Goal: Task Accomplishment & Management: Manage account settings

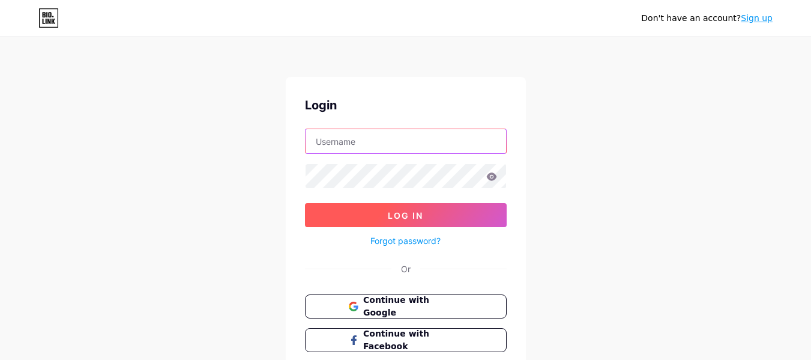
type input "[EMAIL_ADDRESS][DOMAIN_NAME]"
click at [430, 222] on button "Log In" at bounding box center [406, 215] width 202 height 24
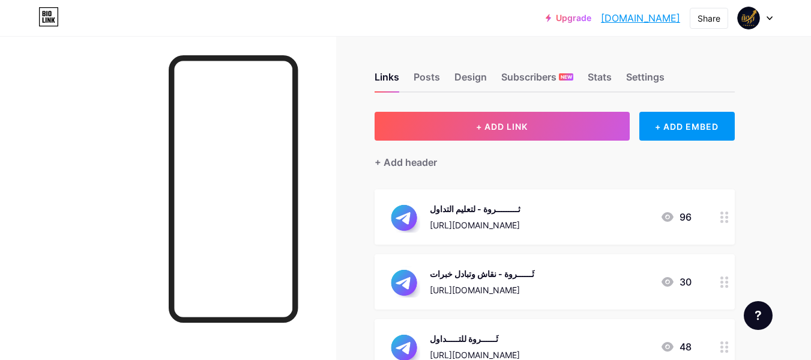
click at [762, 11] on div at bounding box center [755, 18] width 35 height 22
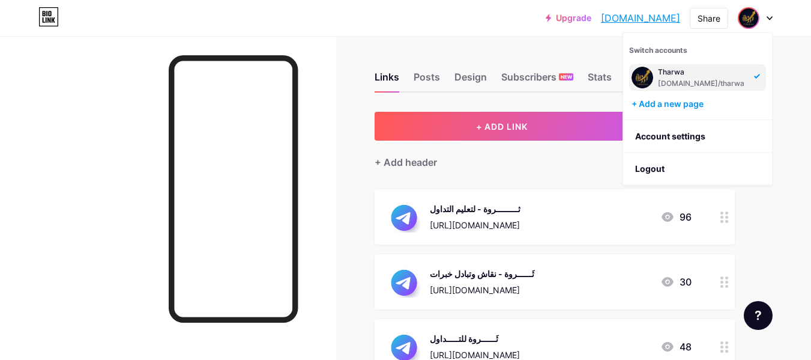
click at [436, 28] on div "Upgrade tharwa.bio.link... tharwa.bio.link Share Switch accounts Tharwa bio.lin…" at bounding box center [405, 18] width 811 height 36
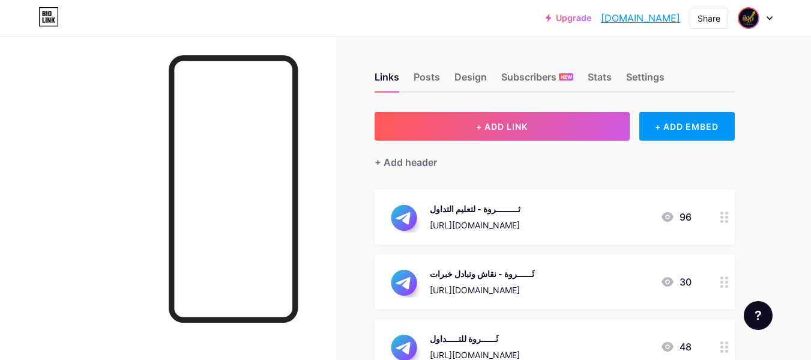
click at [758, 8] on span at bounding box center [748, 17] width 19 height 19
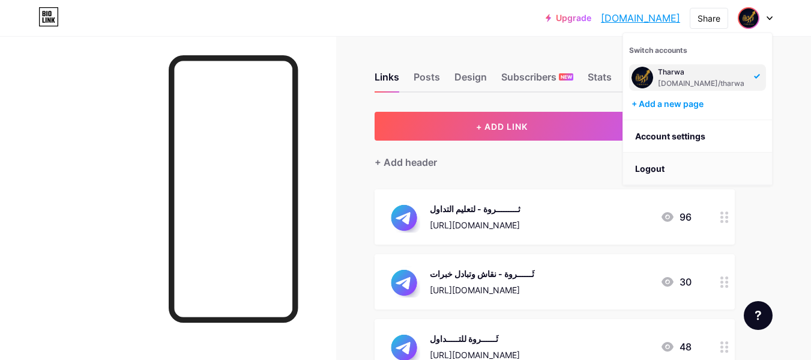
click at [657, 155] on li "Logout" at bounding box center [697, 168] width 149 height 32
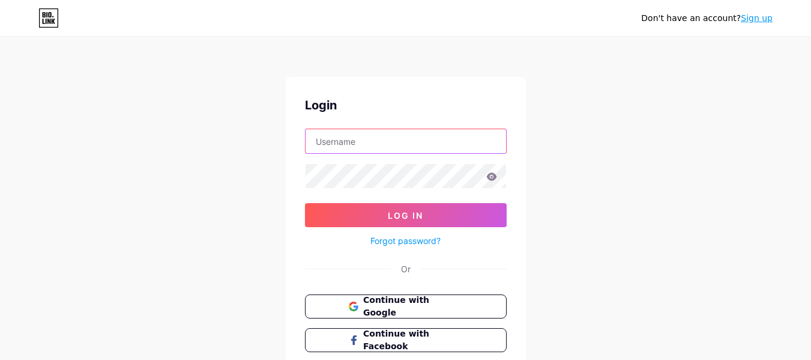
type input "eyadhosny058@gmail.com"
click at [441, 143] on input "eyadhosny058@gmail.com" at bounding box center [406, 141] width 201 height 24
click at [451, 133] on input "eyadhosny058@gmail.com" at bounding box center [406, 141] width 201 height 24
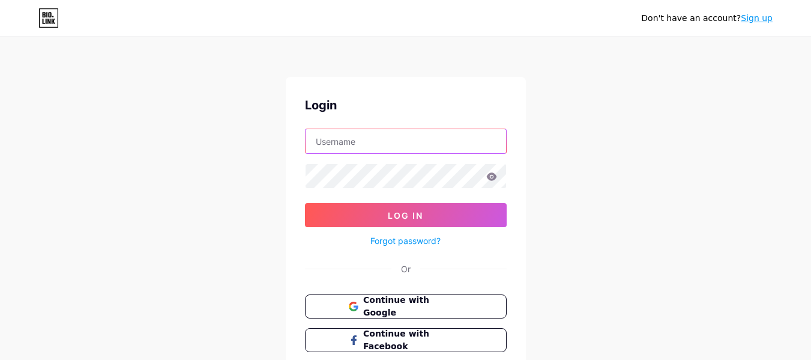
click at [423, 145] on input "text" at bounding box center [406, 141] width 201 height 24
click at [378, 136] on input "text" at bounding box center [406, 141] width 201 height 24
click at [183, 190] on div "Don't have an account? Sign up Login Log In Forgot password? Or Continue with G…" at bounding box center [405, 221] width 811 height 443
click at [372, 139] on input "text" at bounding box center [406, 141] width 201 height 24
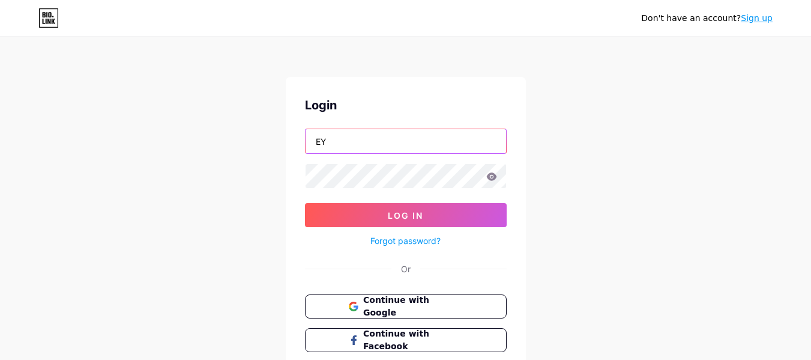
type input "E"
type input "ث"
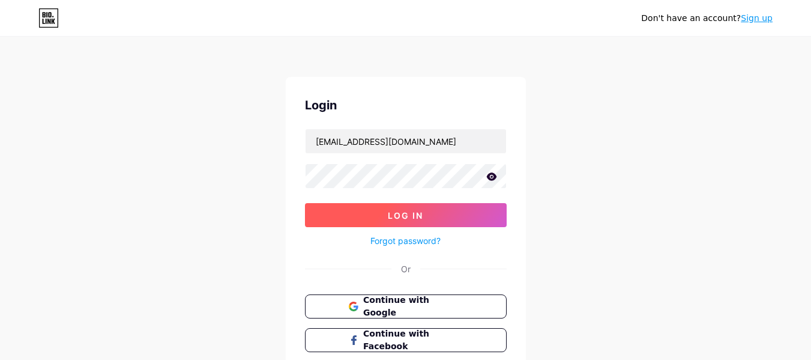
click at [348, 225] on button "Log In" at bounding box center [406, 215] width 202 height 24
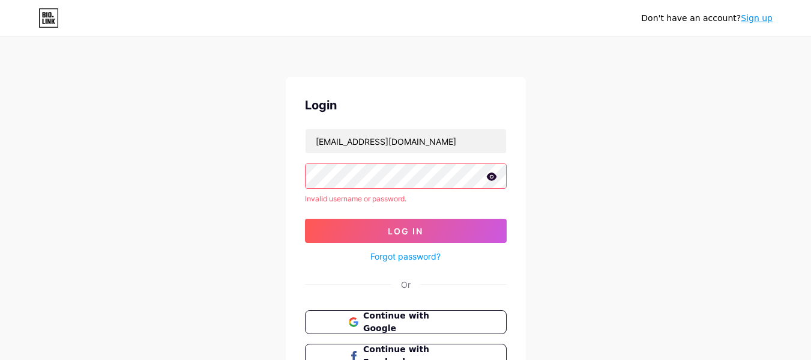
click at [683, 193] on div "Don't have an account? Sign up Login eyadhosny8888@gmail.com Invalid username o…" at bounding box center [405, 229] width 811 height 459
click at [465, 142] on input "eyadhosny8888@gmail.com" at bounding box center [406, 141] width 201 height 24
type input "eyadhosny058@gmail.com"
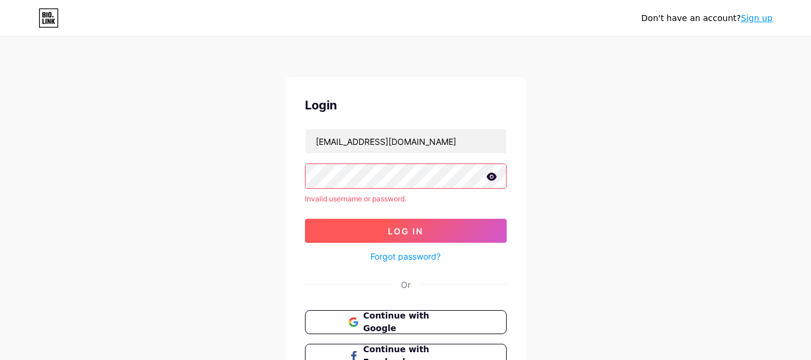
click at [429, 226] on button "Log In" at bounding box center [406, 231] width 202 height 24
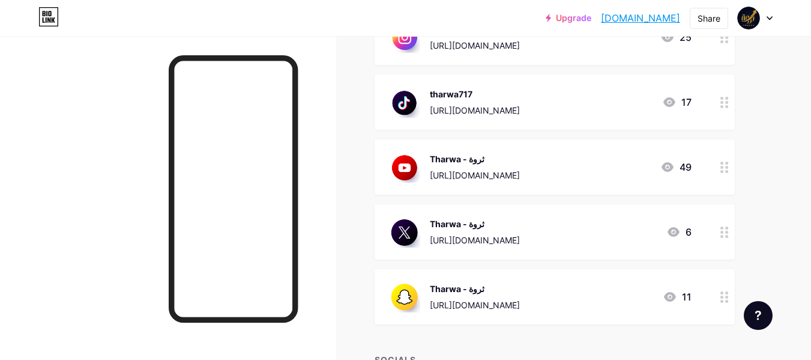
scroll to position [737, 0]
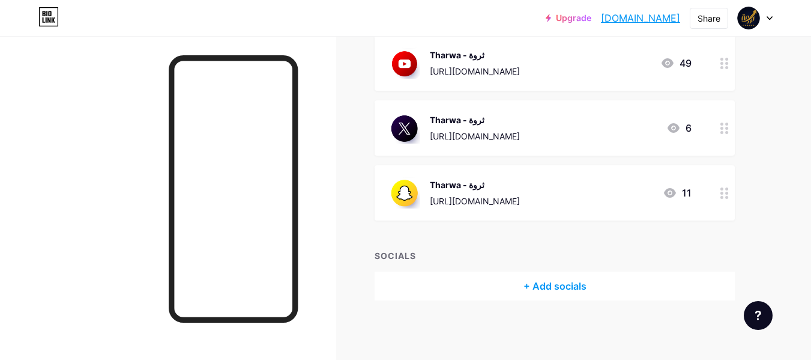
click at [560, 280] on div "+ Add socials" at bounding box center [555, 285] width 360 height 29
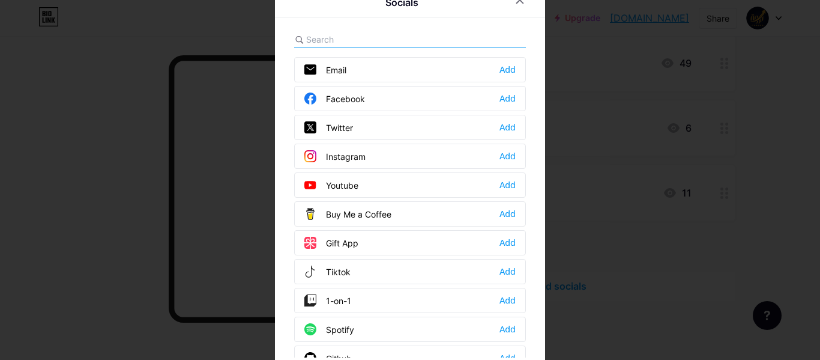
click at [639, 198] on div at bounding box center [410, 180] width 820 height 360
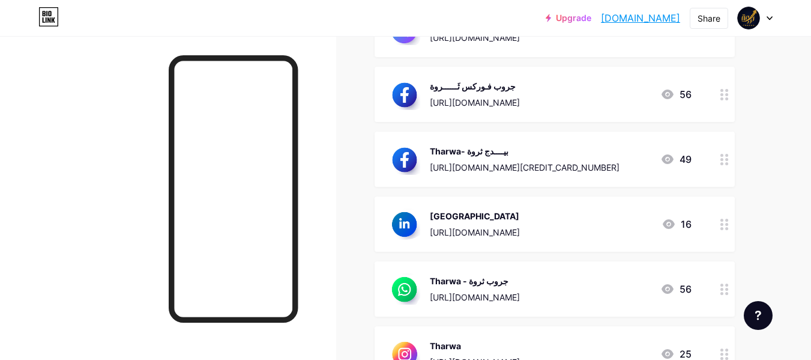
scroll to position [0, 0]
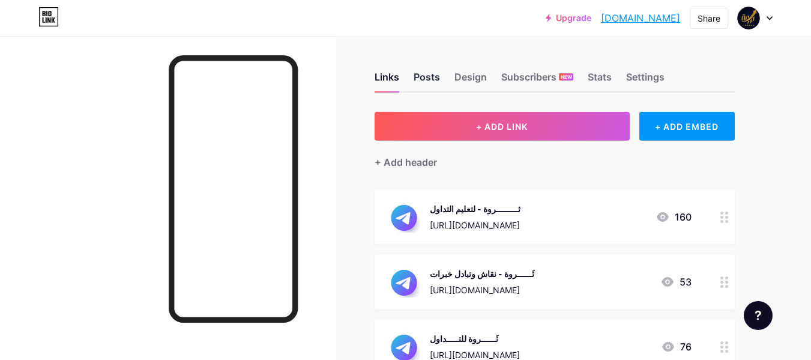
click at [435, 76] on div "Posts" at bounding box center [427, 81] width 26 height 22
click at [466, 77] on div "Design" at bounding box center [470, 81] width 32 height 22
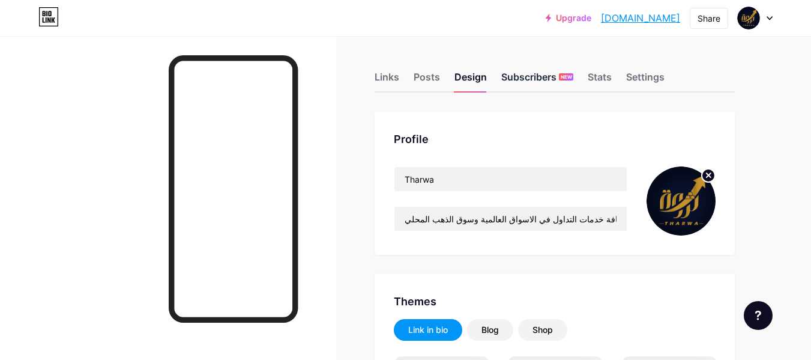
click at [517, 79] on div "Subscribers NEW" at bounding box center [537, 81] width 72 height 22
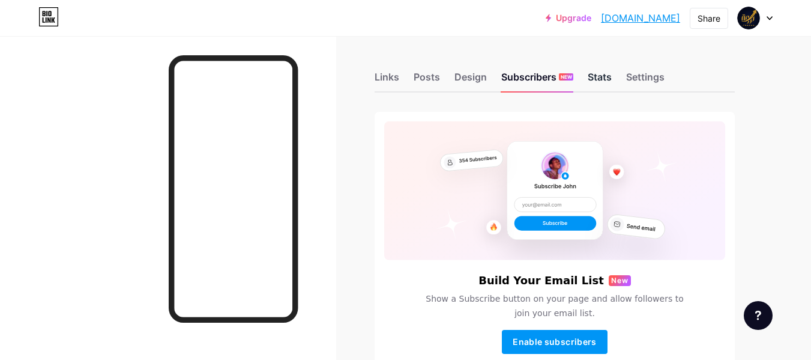
click at [596, 76] on div "Stats" at bounding box center [600, 81] width 24 height 22
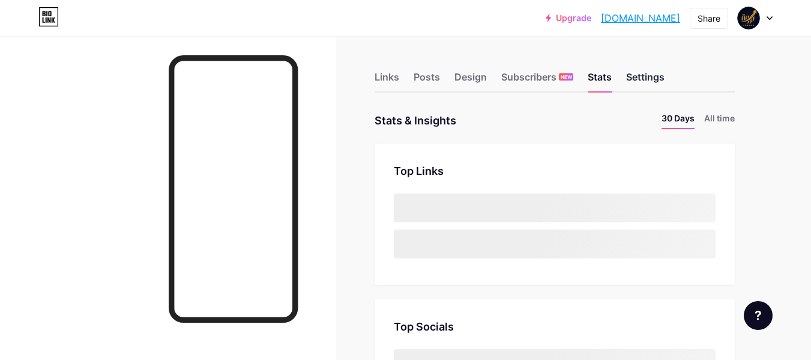
click at [630, 78] on div "Settings" at bounding box center [645, 81] width 38 height 22
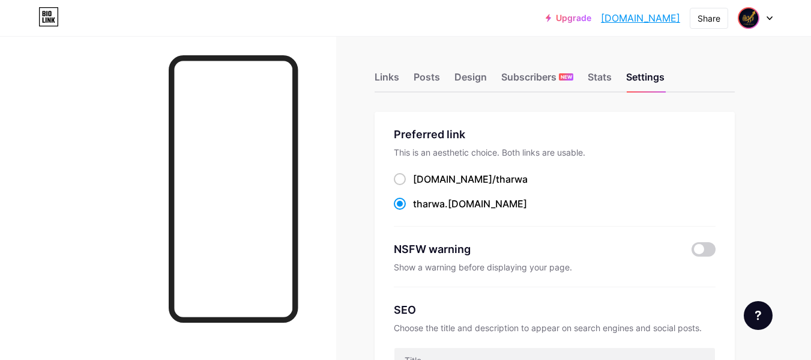
click at [748, 23] on img at bounding box center [748, 17] width 19 height 19
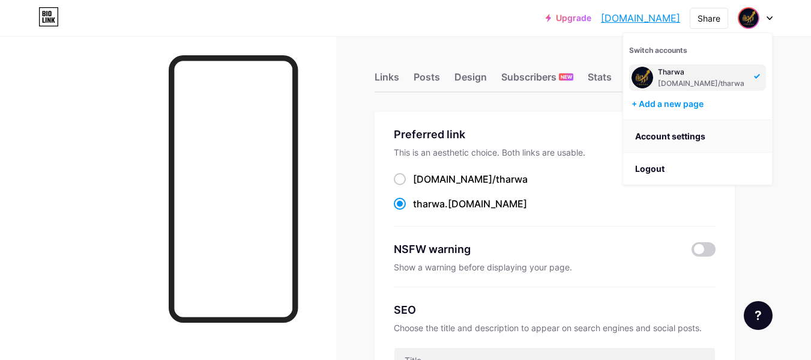
click at [700, 140] on link "Account settings" at bounding box center [697, 136] width 149 height 32
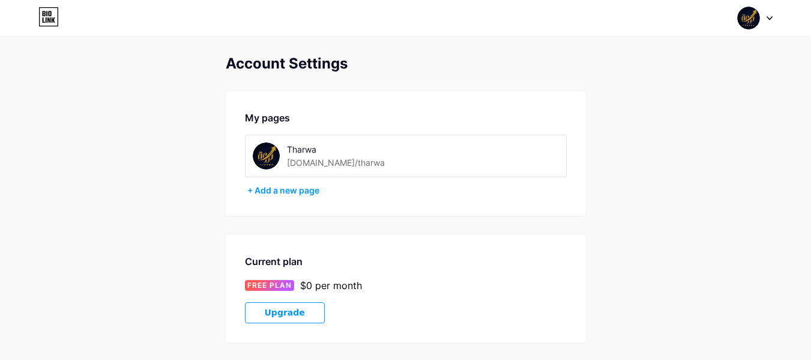
click at [762, 20] on div at bounding box center [755, 18] width 35 height 22
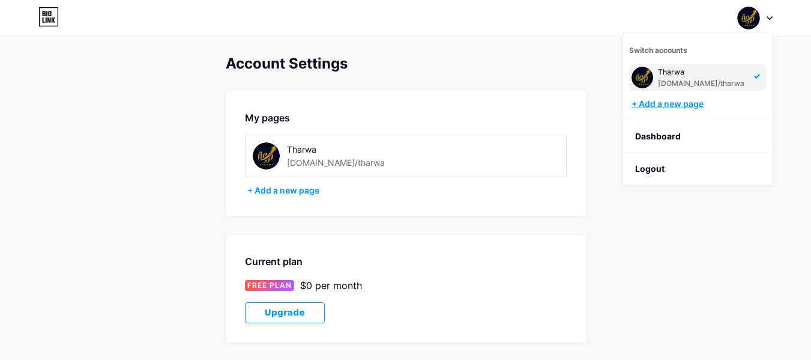
click at [686, 105] on div "+ Add a new page" at bounding box center [699, 104] width 134 height 12
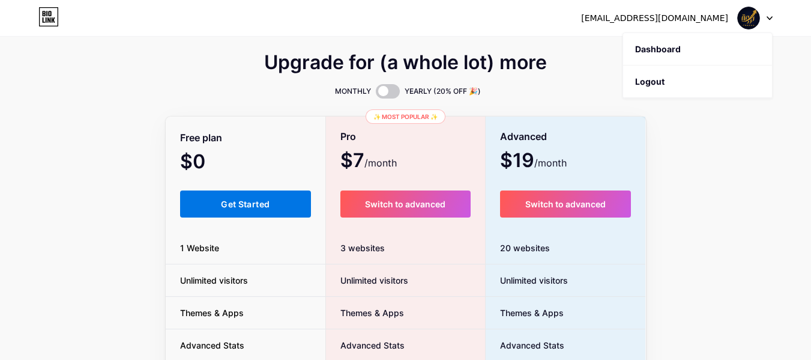
click at [236, 199] on span "Get Started" at bounding box center [245, 204] width 49 height 10
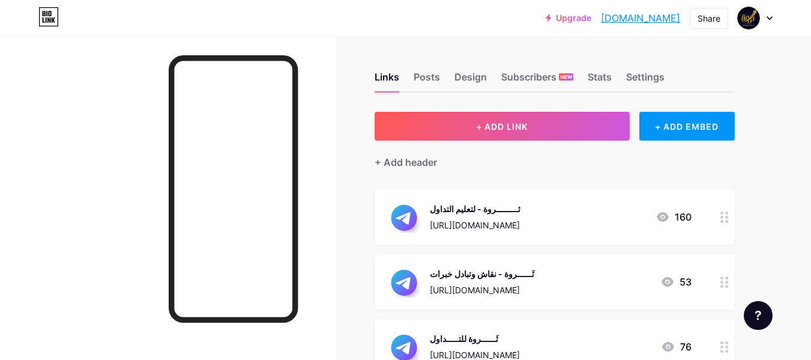
click at [765, 23] on div at bounding box center [755, 18] width 35 height 22
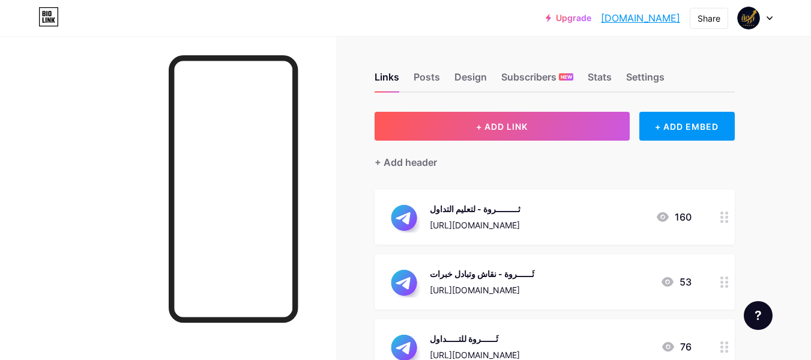
click at [406, 216] on img at bounding box center [404, 216] width 31 height 31
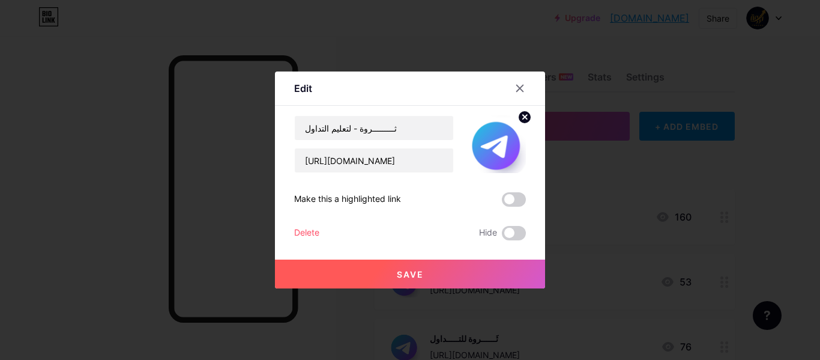
click at [487, 147] on img at bounding box center [497, 144] width 58 height 58
click at [519, 91] on icon at bounding box center [520, 88] width 7 height 7
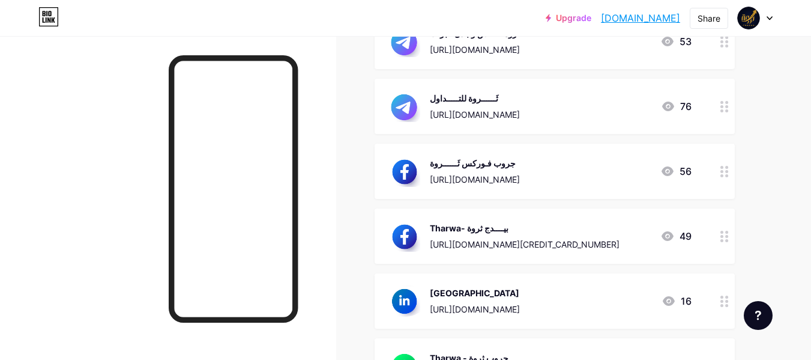
scroll to position [300, 0]
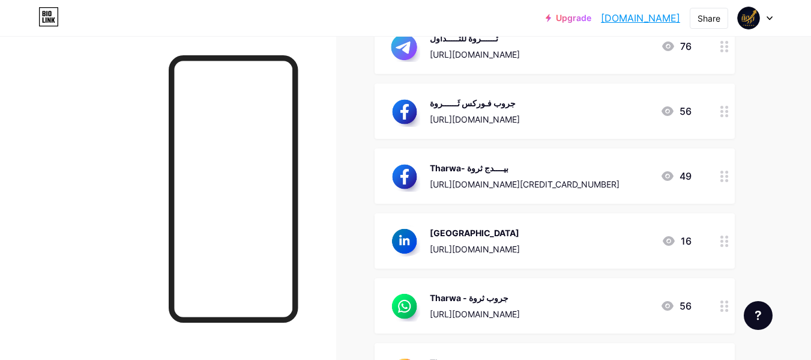
click at [412, 107] on img at bounding box center [404, 110] width 31 height 31
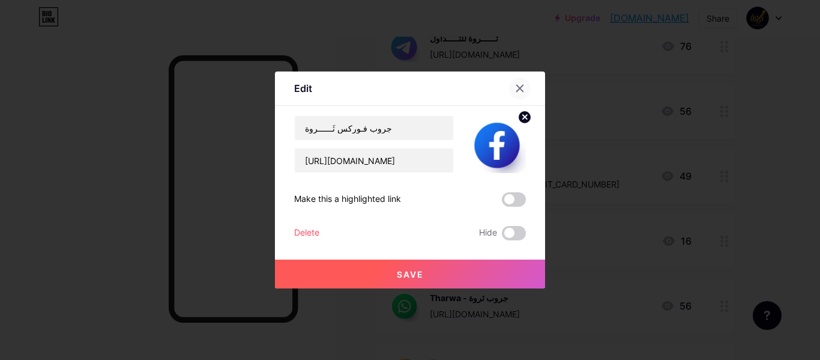
click at [512, 81] on div at bounding box center [520, 88] width 22 height 22
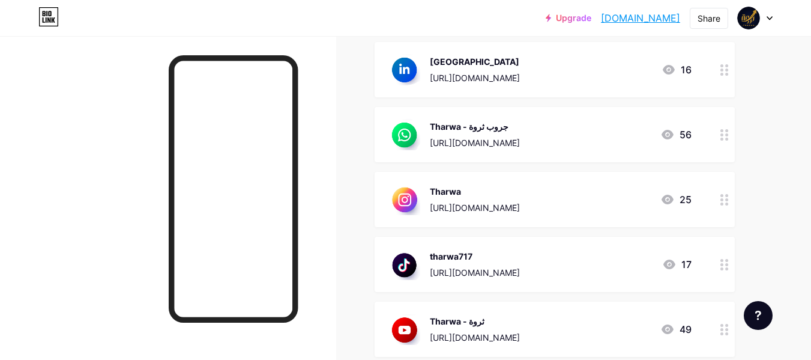
scroll to position [480, 0]
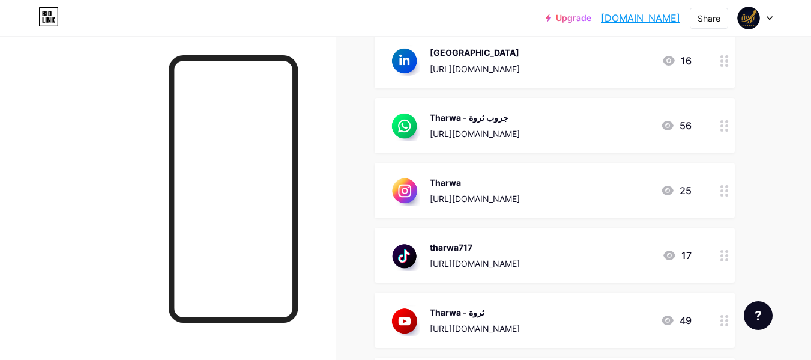
click at [405, 190] on img at bounding box center [404, 190] width 31 height 31
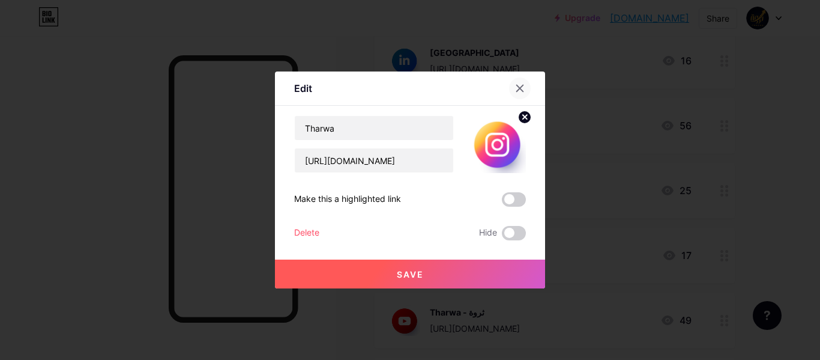
click at [515, 86] on icon at bounding box center [520, 88] width 10 height 10
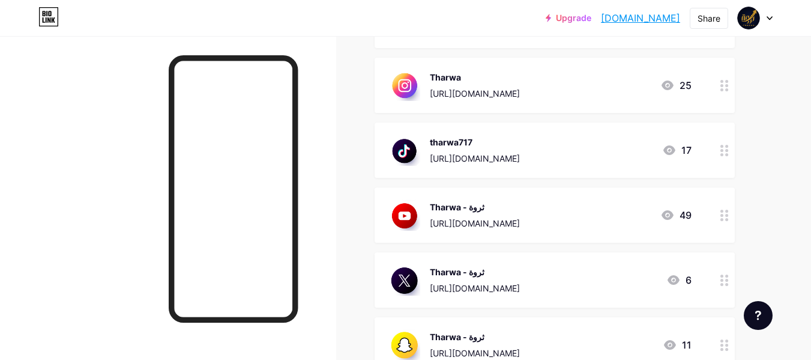
scroll to position [600, 0]
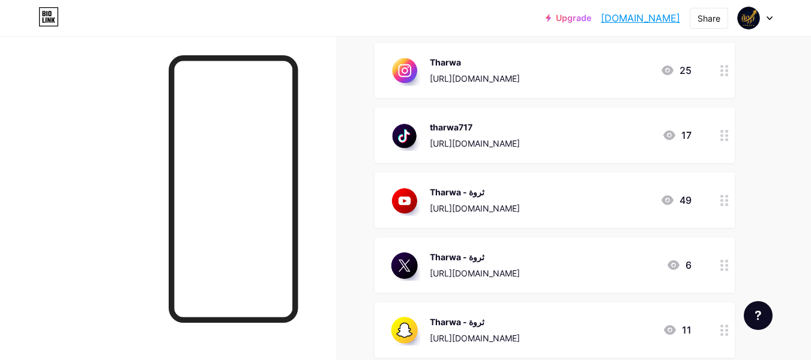
click at [410, 139] on img at bounding box center [404, 134] width 31 height 31
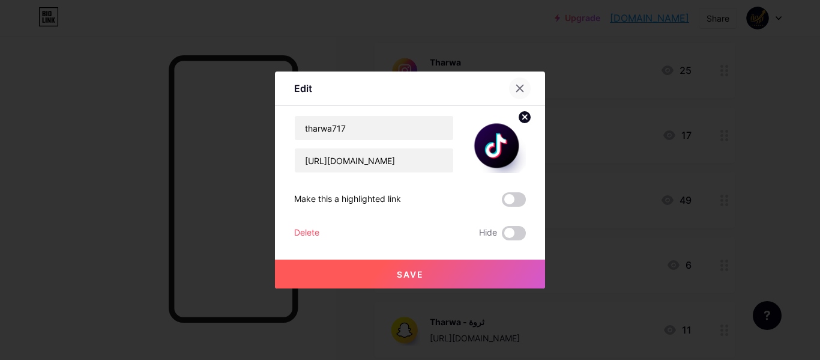
click at [517, 88] on icon at bounding box center [520, 88] width 7 height 7
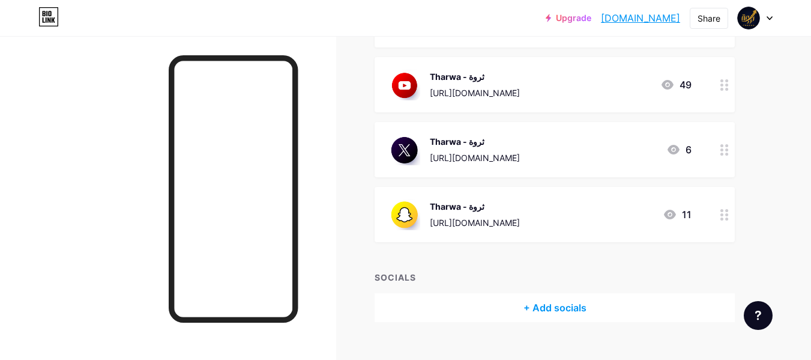
scroll to position [720, 0]
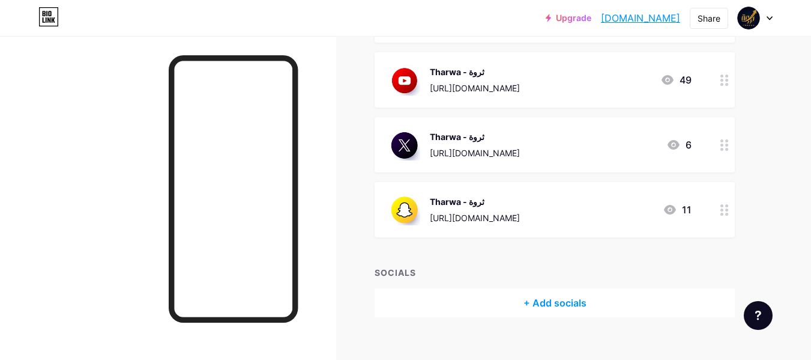
click at [408, 82] on img at bounding box center [404, 79] width 31 height 31
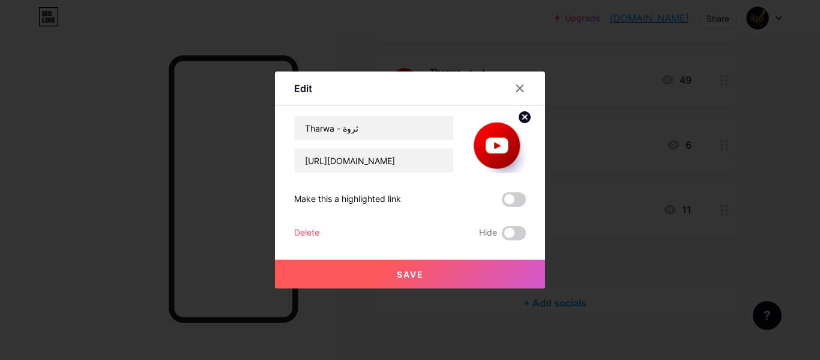
click at [516, 89] on icon at bounding box center [520, 88] width 10 height 10
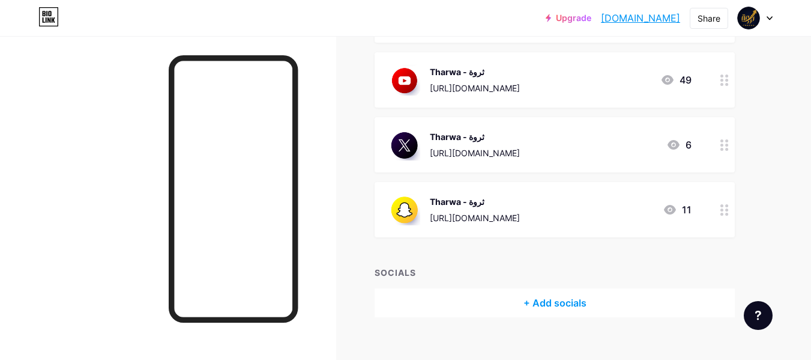
click at [401, 211] on img at bounding box center [404, 209] width 31 height 31
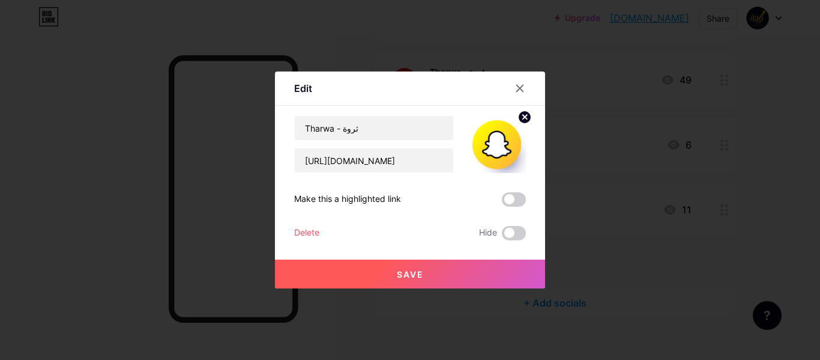
click at [517, 88] on icon at bounding box center [520, 88] width 10 height 10
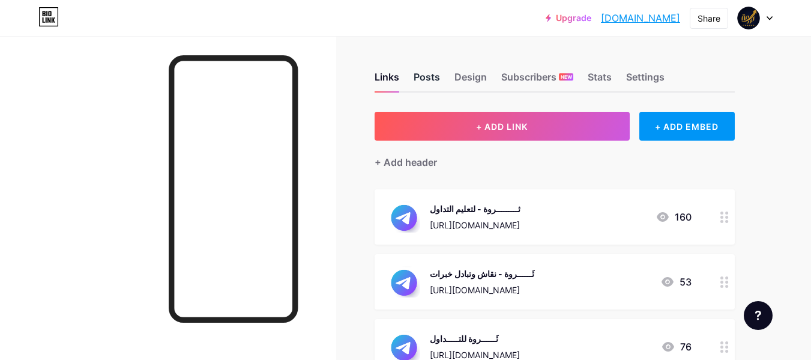
click at [437, 83] on div "Posts" at bounding box center [427, 81] width 26 height 22
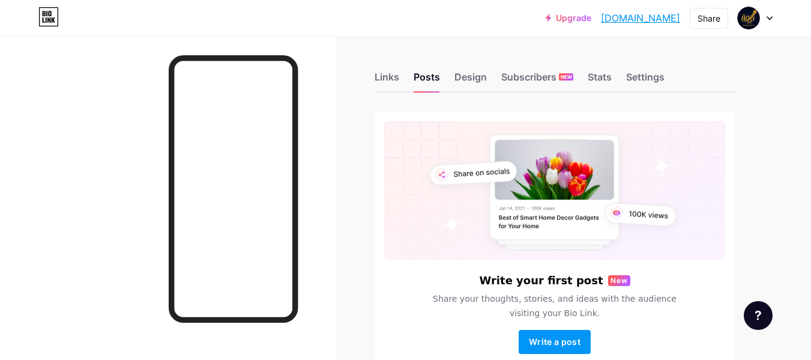
click at [475, 67] on div "Links Posts Design Subscribers NEW Stats Settings" at bounding box center [555, 71] width 360 height 42
click at [481, 85] on div "Design" at bounding box center [470, 81] width 32 height 22
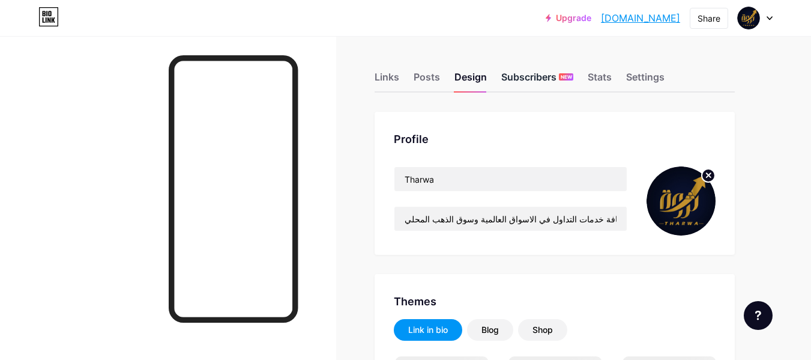
click at [519, 78] on div "Subscribers NEW" at bounding box center [537, 81] width 72 height 22
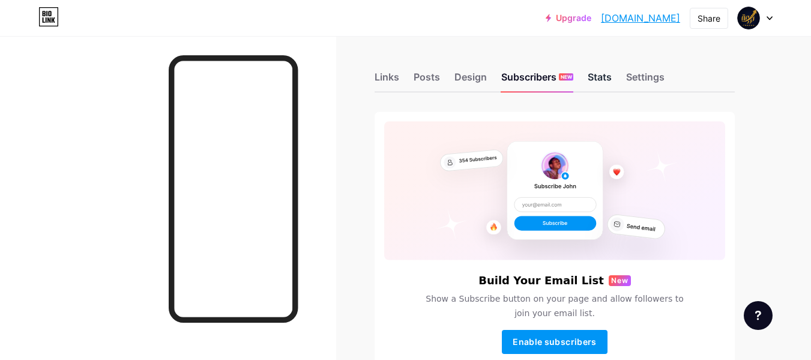
click at [600, 77] on div "Stats" at bounding box center [600, 81] width 24 height 22
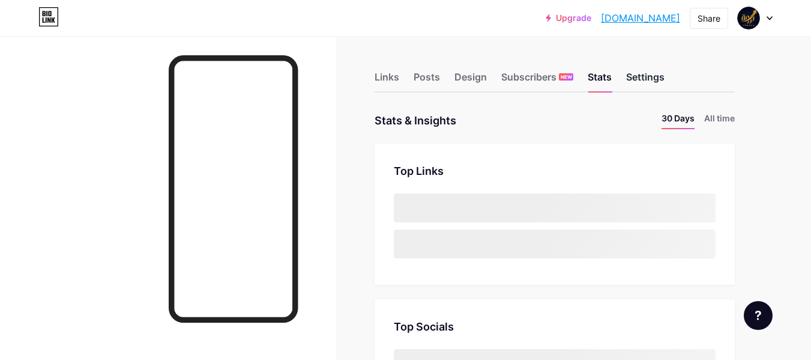
click at [632, 77] on div "Settings" at bounding box center [645, 81] width 38 height 22
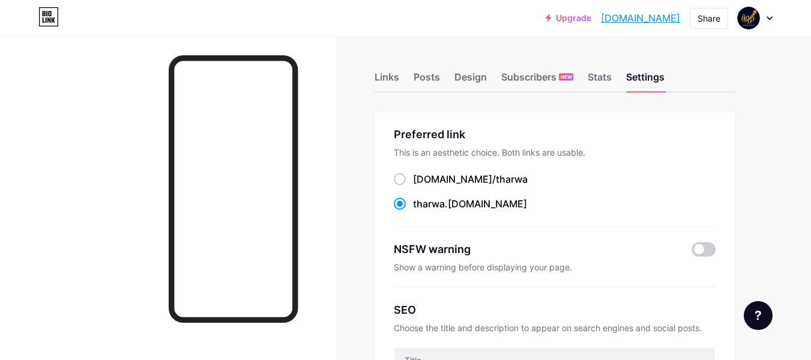
click at [770, 12] on div at bounding box center [755, 18] width 35 height 22
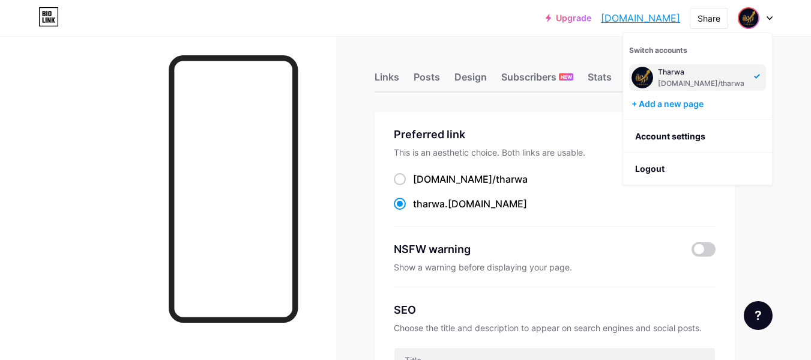
click at [770, 12] on div at bounding box center [755, 18] width 35 height 22
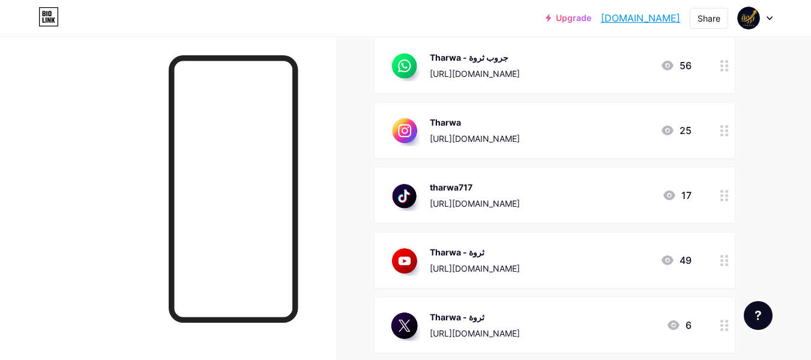
scroll to position [737, 0]
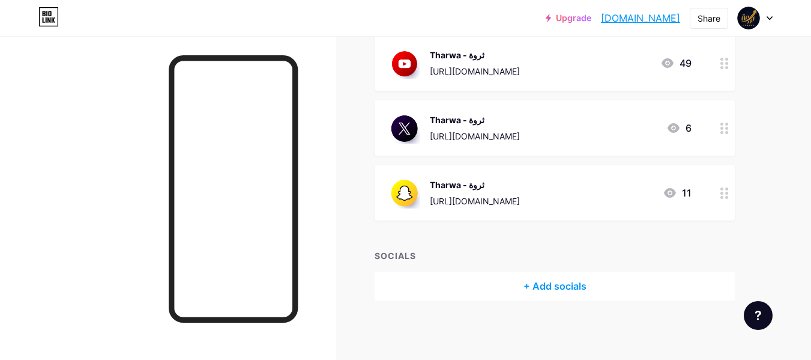
click at [769, 23] on div at bounding box center [755, 18] width 35 height 22
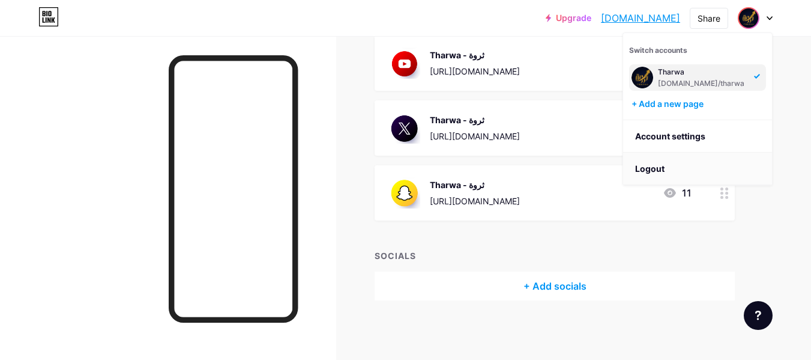
click at [666, 175] on li "Logout" at bounding box center [697, 168] width 149 height 32
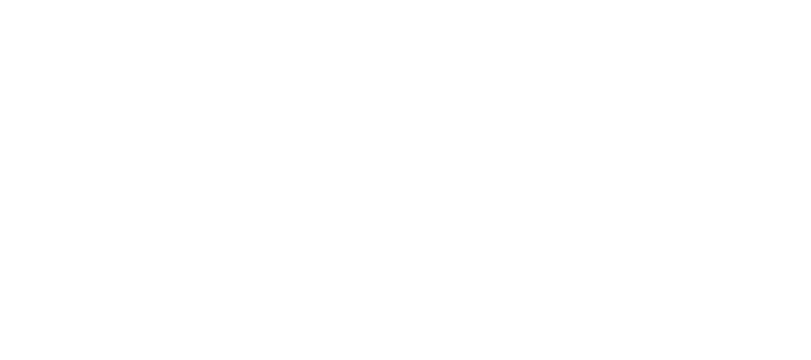
scroll to position [0, 0]
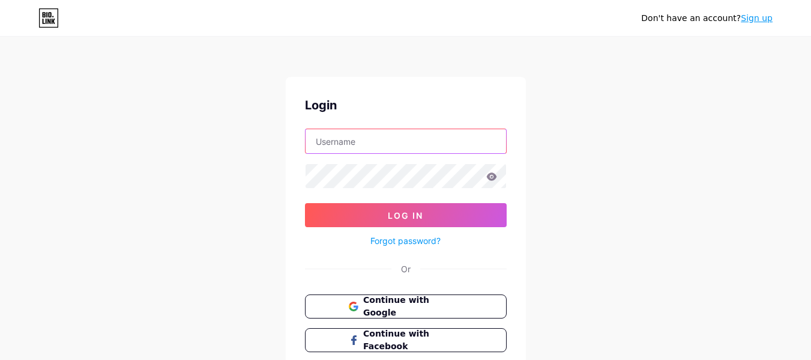
type input "eyadhosny058@gmail.com"
click at [436, 141] on input "eyadhosny058@gmail.com" at bounding box center [406, 141] width 201 height 24
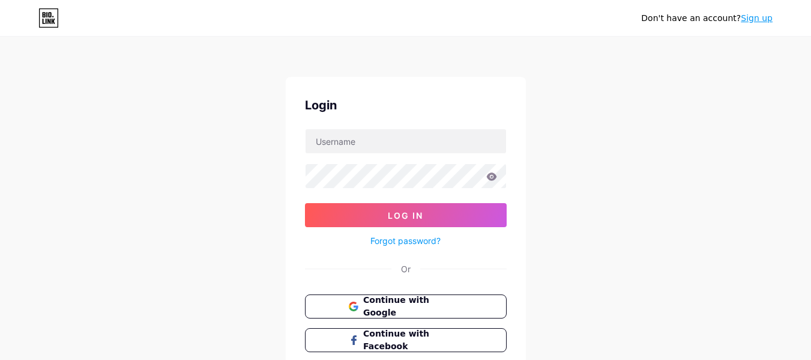
click at [489, 177] on icon at bounding box center [491, 176] width 10 height 8
click at [492, 177] on icon at bounding box center [491, 176] width 10 height 8
click at [491, 175] on icon at bounding box center [491, 176] width 11 height 8
click at [487, 175] on icon at bounding box center [491, 176] width 11 height 8
click at [397, 143] on input "text" at bounding box center [406, 141] width 201 height 24
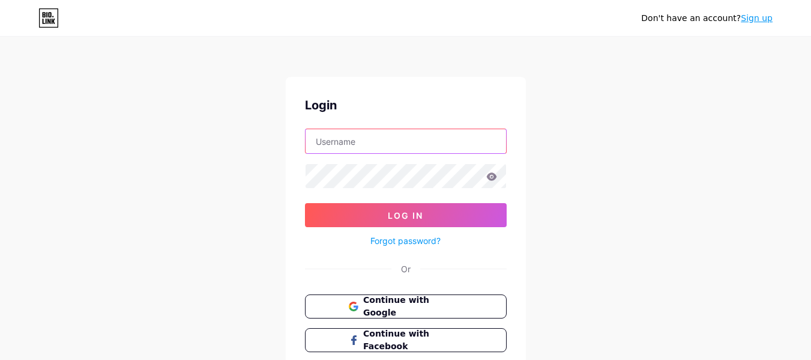
type input "eyadhosny058@gmail.com"
click at [490, 176] on icon at bounding box center [491, 176] width 11 height 8
click at [421, 307] on span "Continue with Google" at bounding box center [413, 307] width 100 height 26
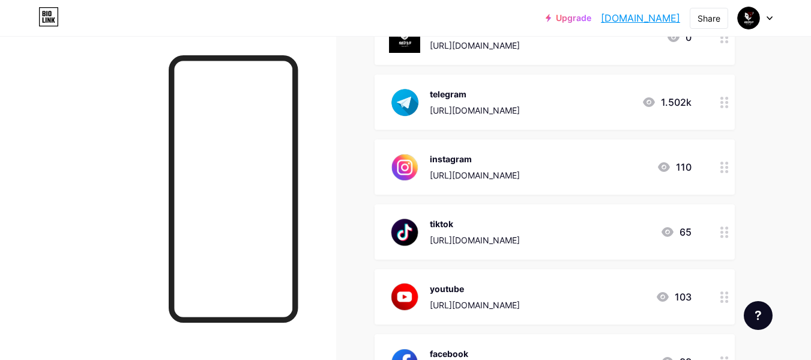
scroll to position [180, 0]
click at [723, 110] on div at bounding box center [724, 101] width 20 height 55
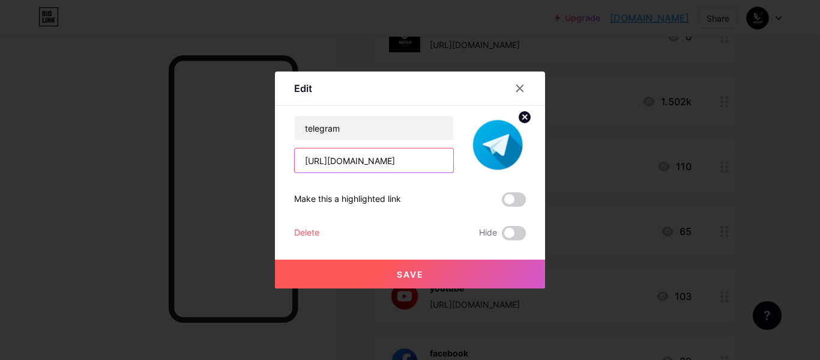
click at [382, 157] on input "https://t.me/+1fPJVbl89GM2YThk" at bounding box center [374, 160] width 158 height 24
paste input "https://t.me/mujtahid700"
type input "https://t.me/mujtahid700"
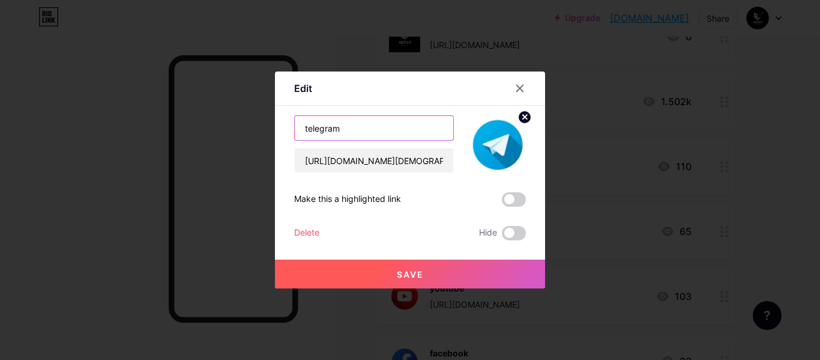
click at [375, 127] on input "telegram" at bounding box center [374, 128] width 158 height 24
type input "H"
type input "القناة العامة"
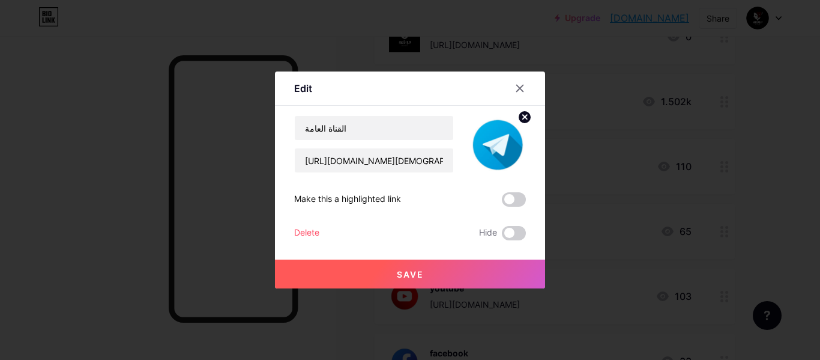
click at [412, 274] on span "Save" at bounding box center [410, 274] width 27 height 10
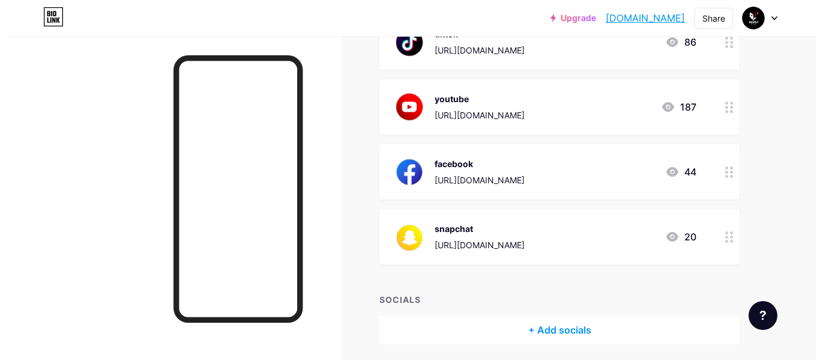
scroll to position [413, 0]
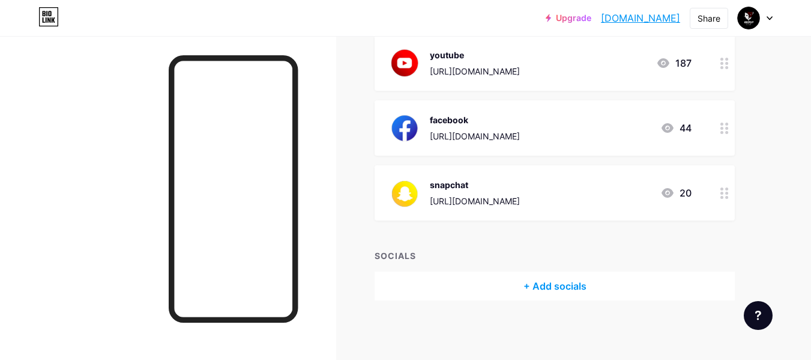
click at [546, 285] on div "+ Add socials" at bounding box center [555, 285] width 360 height 29
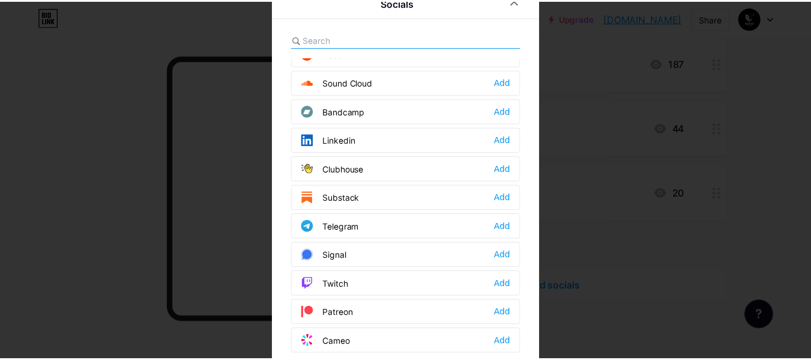
scroll to position [480, 0]
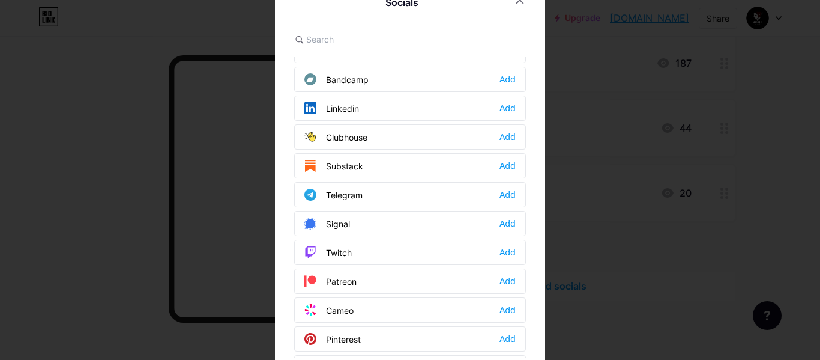
click at [360, 198] on div "Telegram Add" at bounding box center [410, 194] width 232 height 25
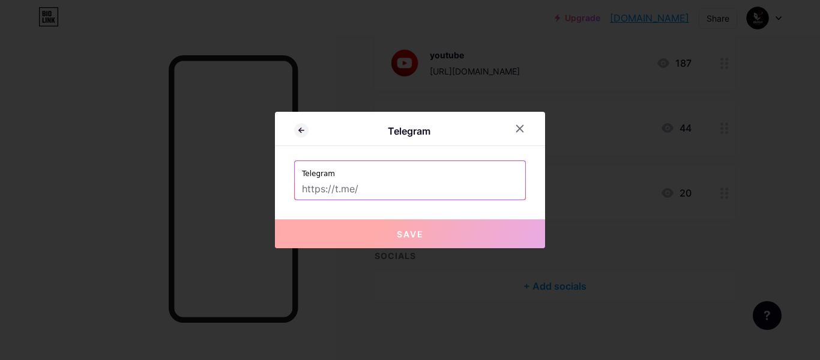
click at [341, 194] on input "text" at bounding box center [410, 189] width 216 height 20
paste input "https://t.me/+KTBsvYSDAkczMDk8"
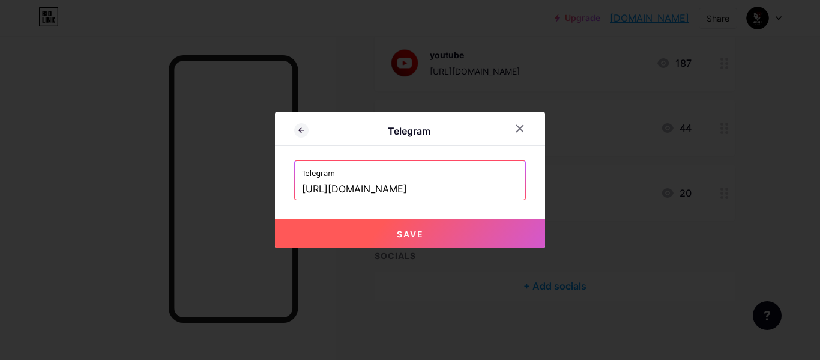
type input "https://t.me/+KTBsvYSDAkczMDk8"
click at [353, 237] on button "Save" at bounding box center [410, 233] width 270 height 29
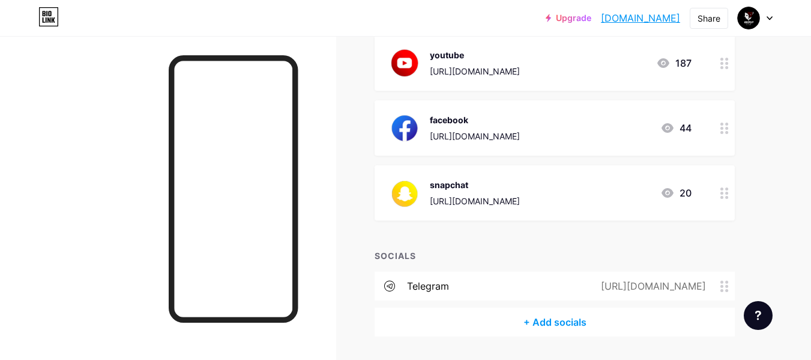
drag, startPoint x: 577, startPoint y: 265, endPoint x: 576, endPoint y: 244, distance: 20.4
click at [576, 244] on div "+ ADD LINK + ADD EMBED + Add header لفتح حساب تداول مع مجتهد https://vc.cabinet…" at bounding box center [555, 18] width 360 height 638
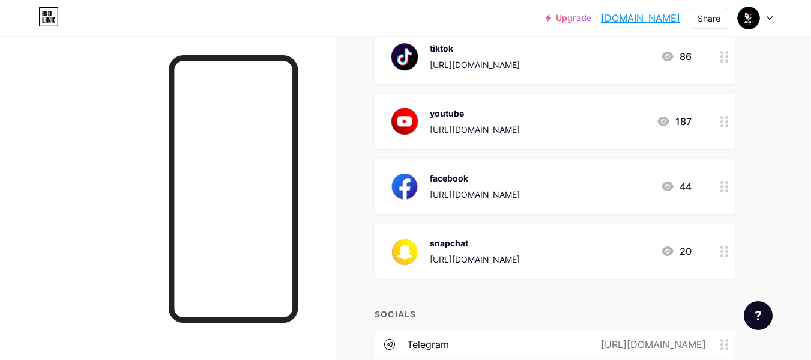
scroll to position [449, 0]
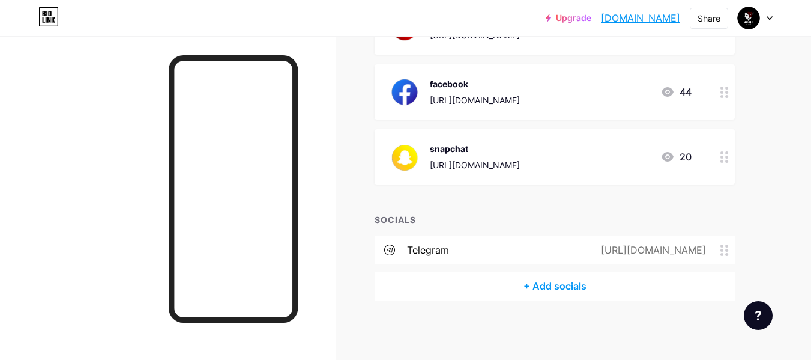
click at [726, 245] on circle at bounding box center [726, 245] width 3 height 3
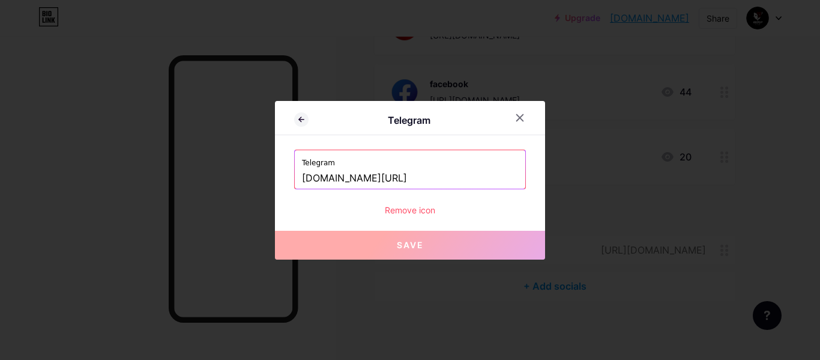
click at [408, 211] on div "Remove icon" at bounding box center [410, 210] width 232 height 13
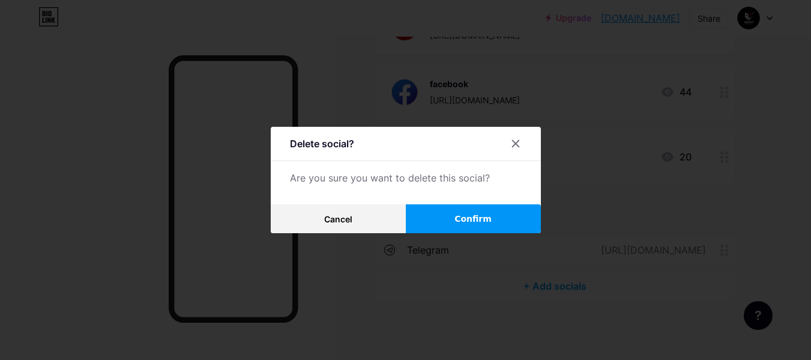
click at [449, 214] on button "Confirm" at bounding box center [473, 218] width 135 height 29
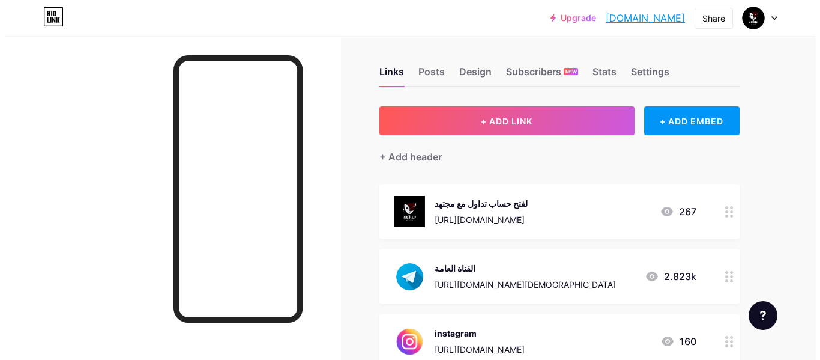
scroll to position [0, 0]
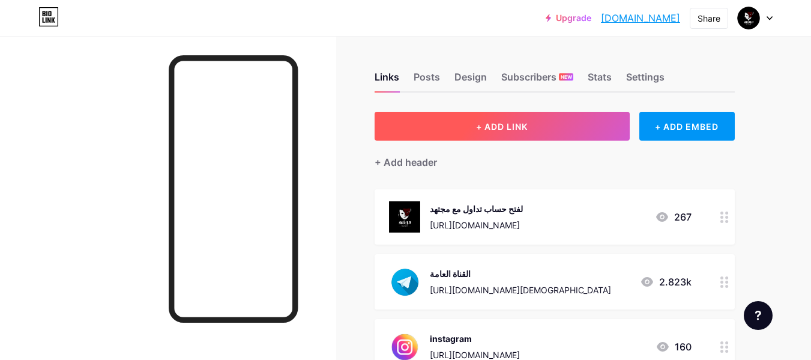
click at [532, 131] on button "+ ADD LINK" at bounding box center [502, 126] width 255 height 29
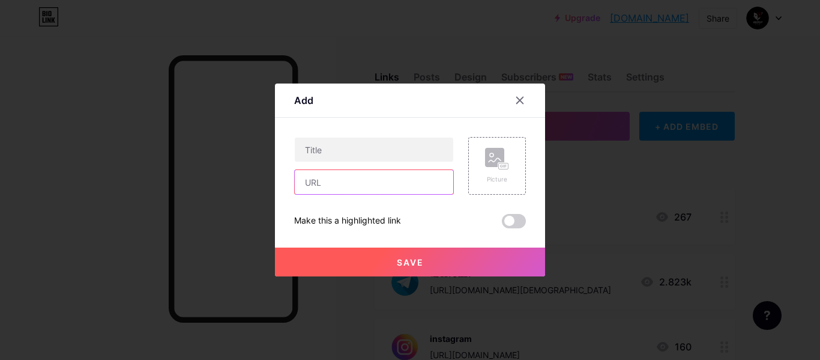
click at [334, 181] on input "text" at bounding box center [374, 182] width 158 height 24
paste input "https://t.me/+KTBsvYSDAkczMDk8"
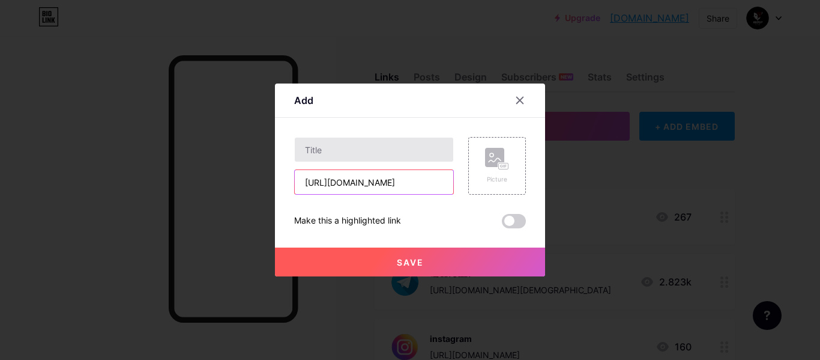
type input "https://t.me/+KTBsvYSDAkczMDk8"
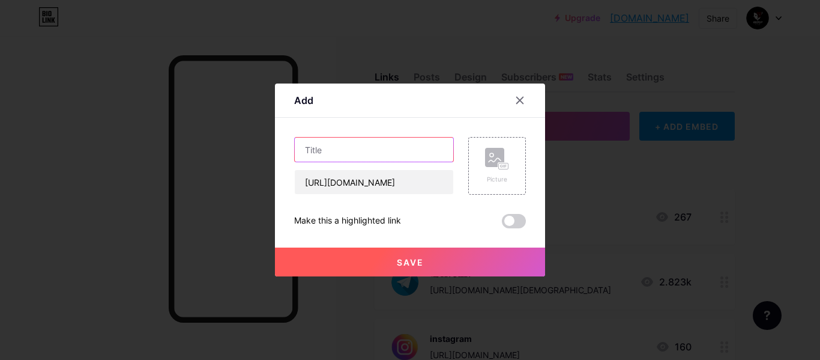
click at [361, 151] on input "text" at bounding box center [374, 149] width 158 height 24
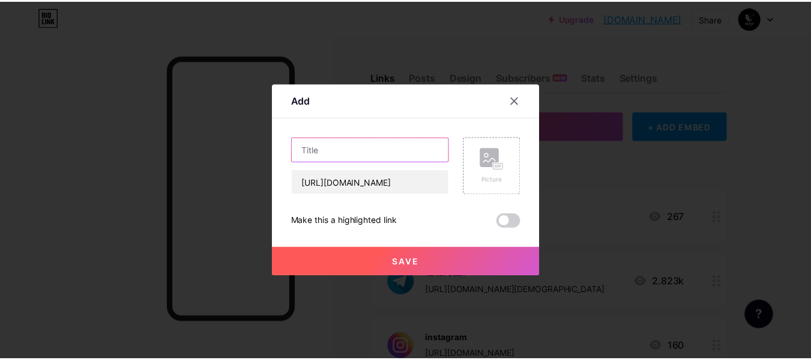
scroll to position [0, 0]
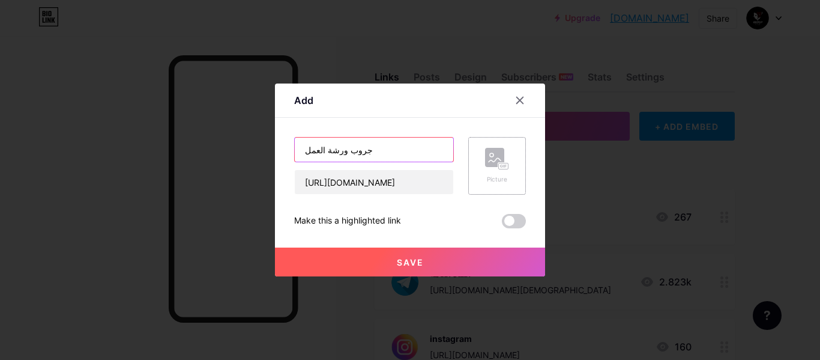
type input "جروب ورشة العمل"
click at [491, 160] on icon at bounding box center [495, 160] width 12 height 4
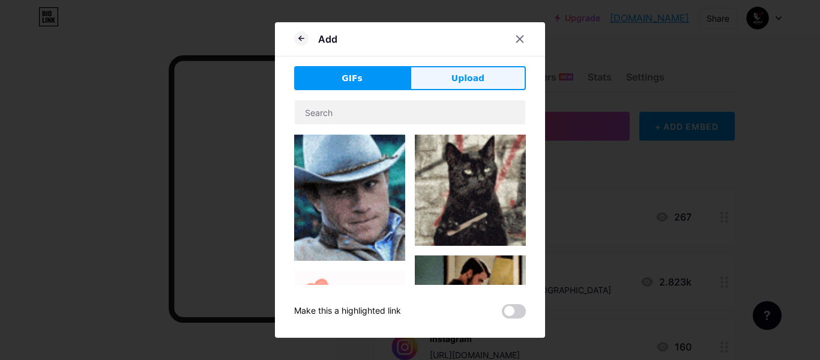
click at [449, 76] on button "Upload" at bounding box center [468, 78] width 116 height 24
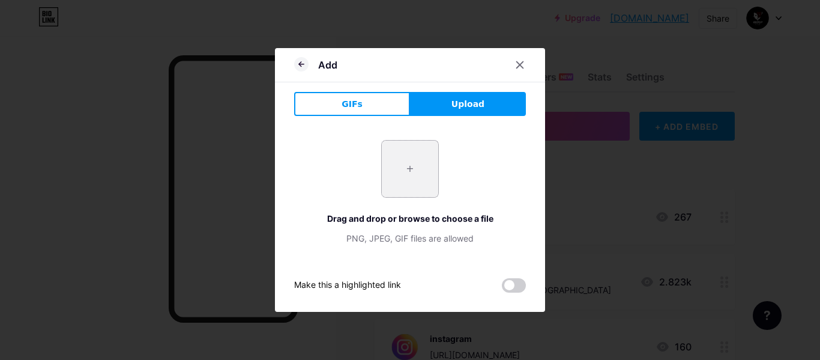
click at [407, 172] on input "file" at bounding box center [410, 168] width 56 height 56
type input "C:\fakepath\NXaBzw0pGSfYMltId2GsJ2JtRFkYIv77.png"
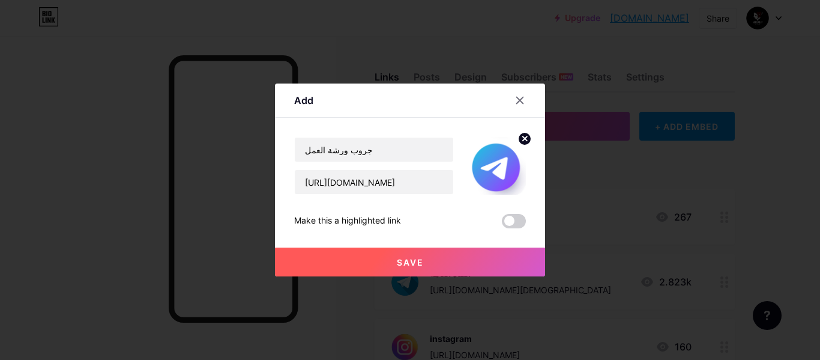
click at [406, 263] on span "Save" at bounding box center [410, 262] width 27 height 10
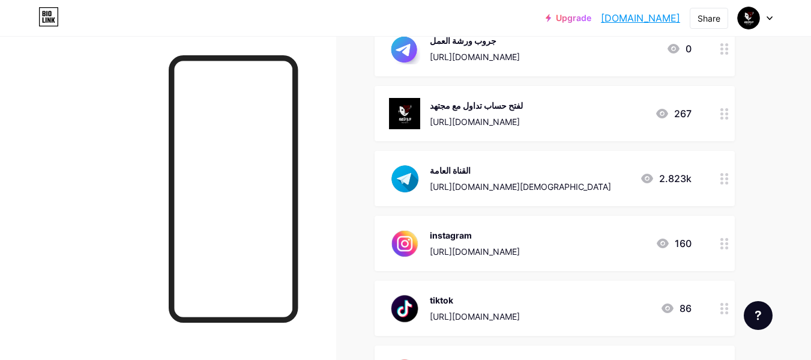
scroll to position [180, 0]
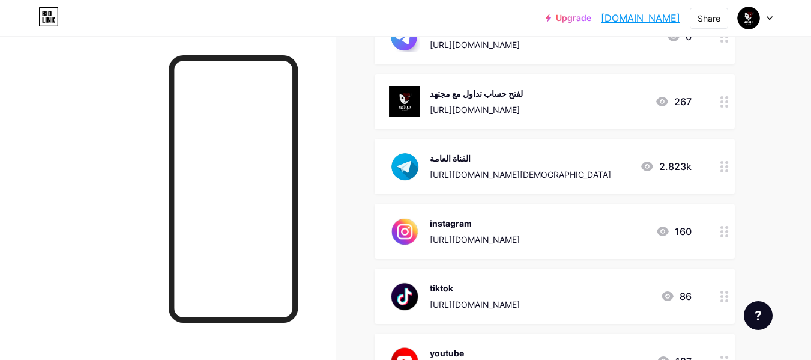
drag, startPoint x: 539, startPoint y: 56, endPoint x: 525, endPoint y: 166, distance: 111.4
click at [525, 166] on span "جروب ورشة العمل https://t.me/+KTBsvYSDAkczMDk8 0 لفتح حساب تداول مع مجتهد https…" at bounding box center [555, 263] width 360 height 509
click at [570, 154] on div "القناة العامة https://t.me/mujtahid700 2.823k" at bounding box center [540, 166] width 303 height 31
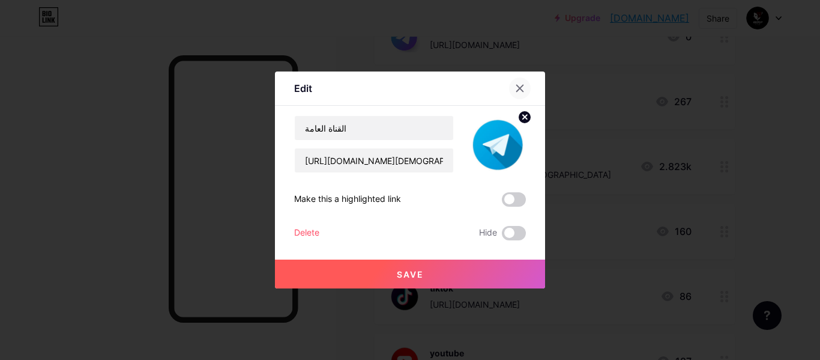
click at [515, 85] on icon at bounding box center [520, 88] width 10 height 10
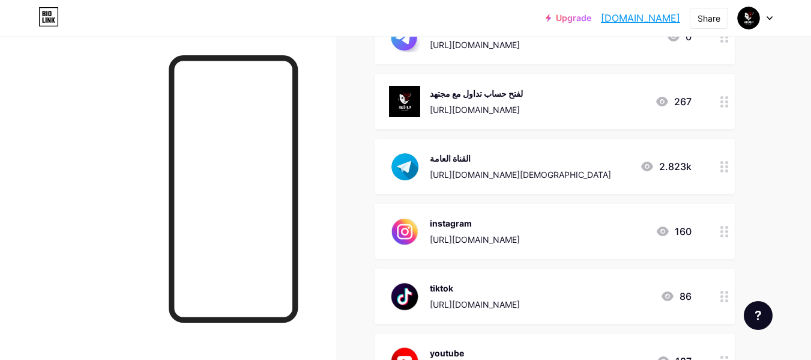
drag, startPoint x: 611, startPoint y: 92, endPoint x: 600, endPoint y: 57, distance: 37.2
click at [599, 39] on span "جروب ورشة العمل https://t.me/+KTBsvYSDAkczMDk8 0 لفتح حساب تداول مع مجتهد https…" at bounding box center [555, 263] width 360 height 509
click at [597, 82] on div "لفتح حساب تداول مع مجتهد https://vc.cabinet.oneroyal.com/ar/links/go/11149 267" at bounding box center [555, 101] width 360 height 55
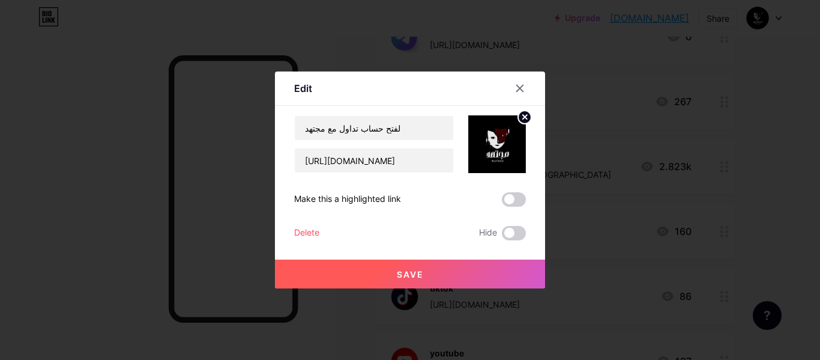
click at [520, 89] on icon at bounding box center [520, 88] width 10 height 10
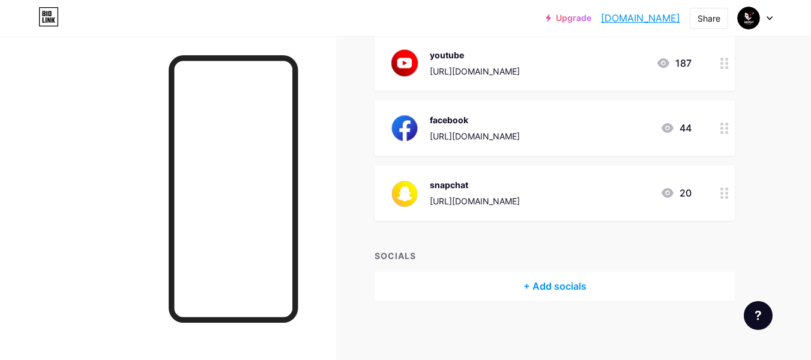
scroll to position [0, 0]
